Goal: Find specific page/section

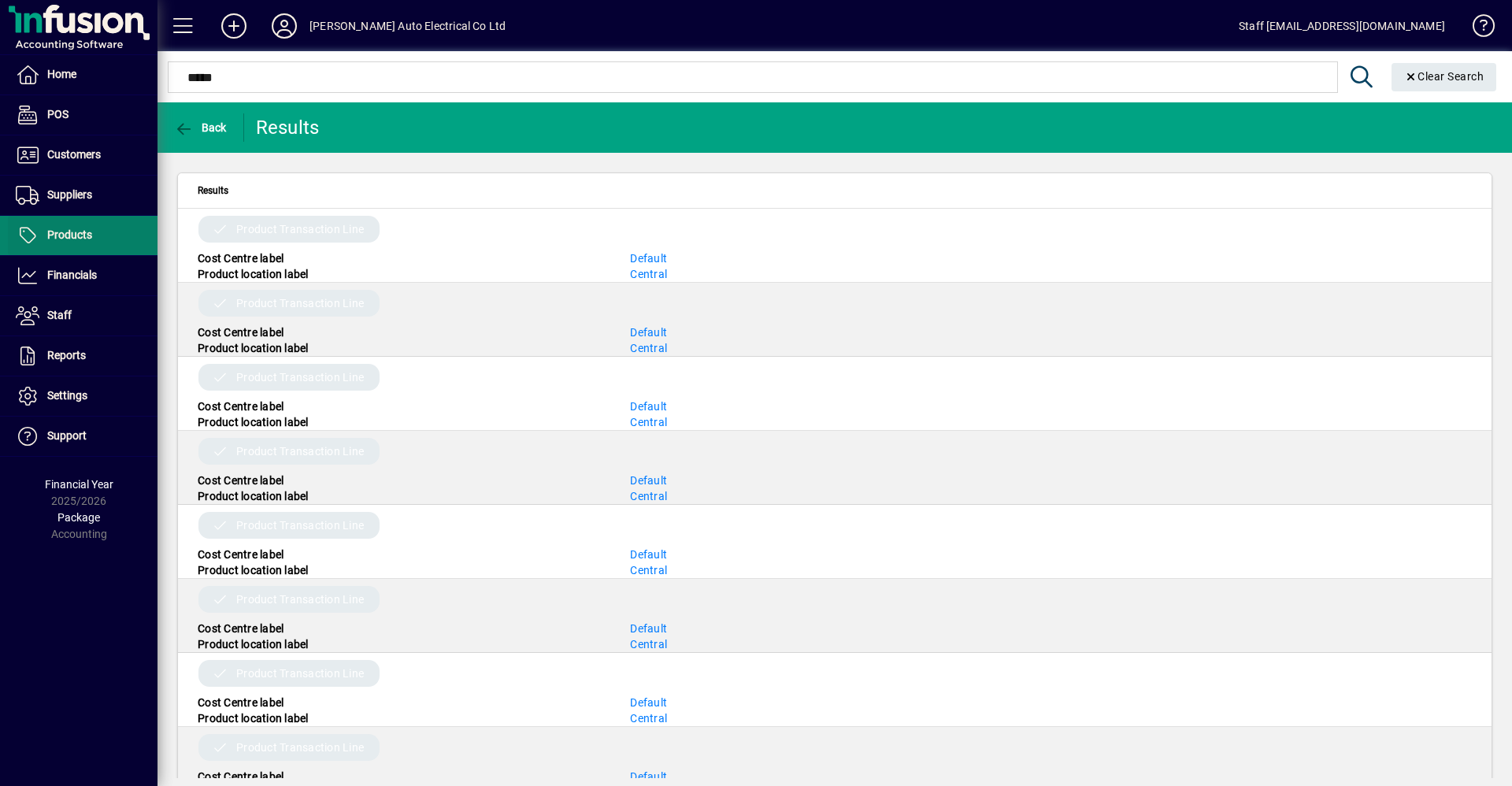
click at [84, 230] on span "Products" at bounding box center [70, 234] width 45 height 13
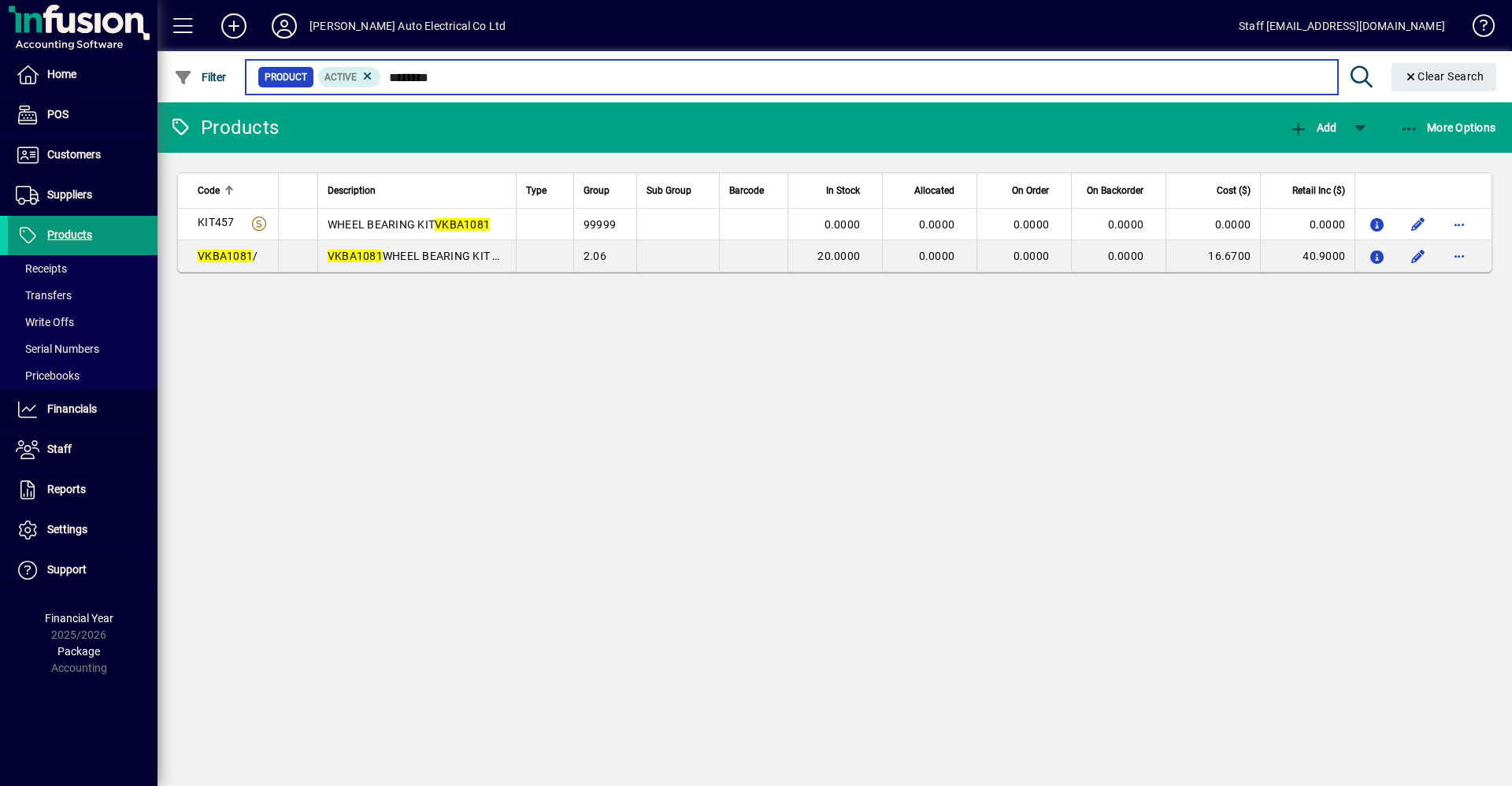
type input "********"
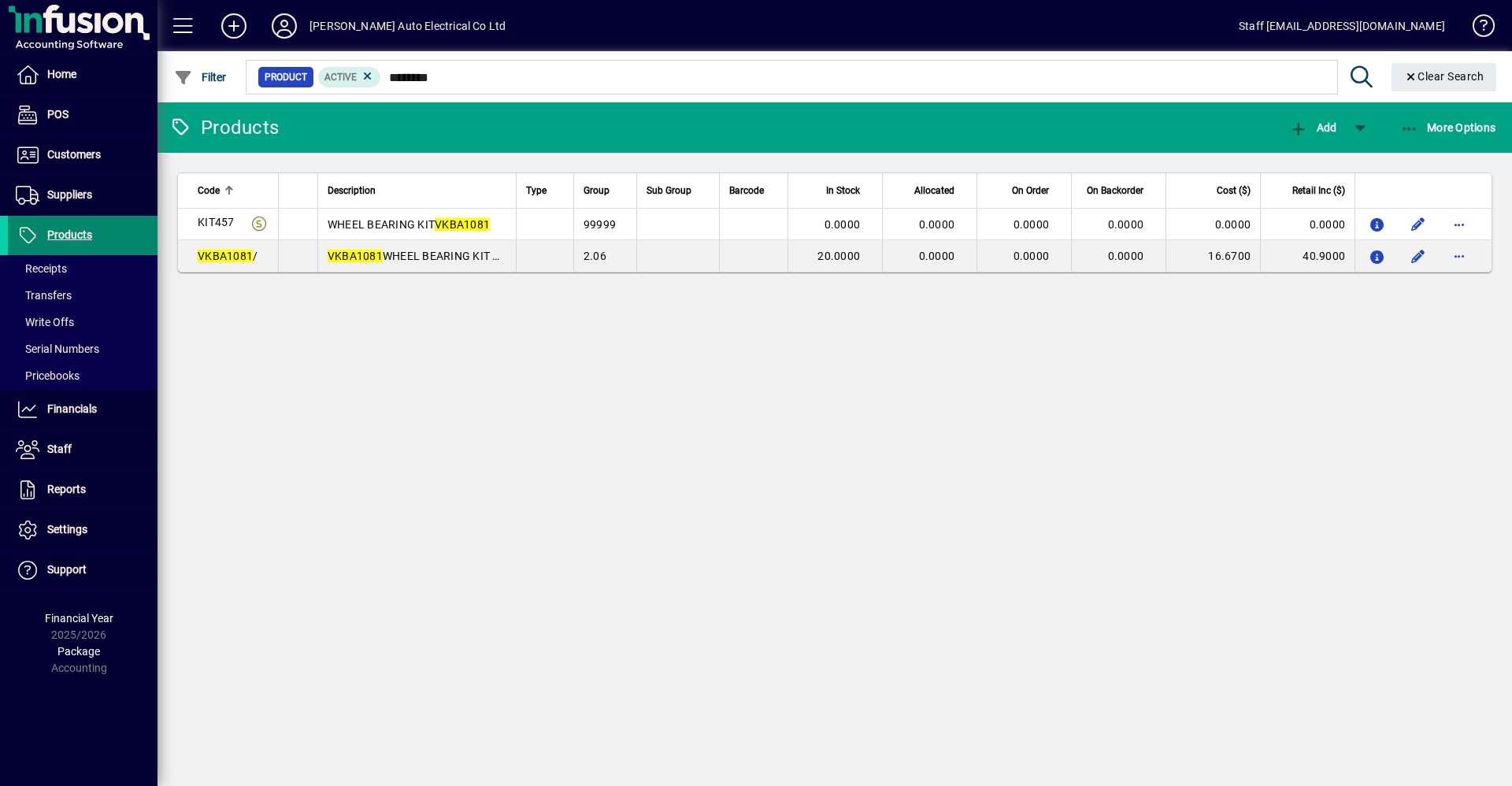
click at [71, 230] on span "Products" at bounding box center [70, 234] width 45 height 13
